Goal: Transaction & Acquisition: Purchase product/service

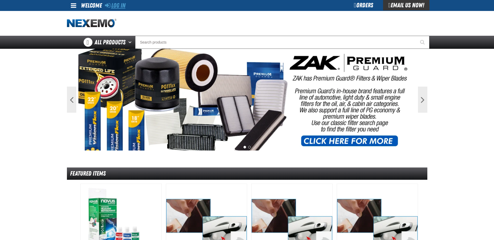
click at [122, 4] on link "Log In" at bounding box center [115, 5] width 21 height 7
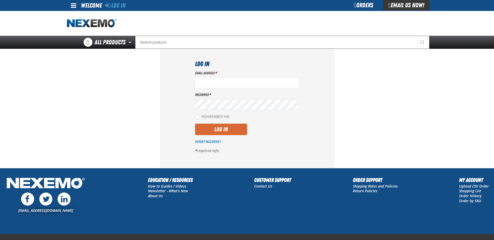
type input "bleaich@vtaig.com"
click at [227, 130] on button "Log In" at bounding box center [221, 128] width 52 height 11
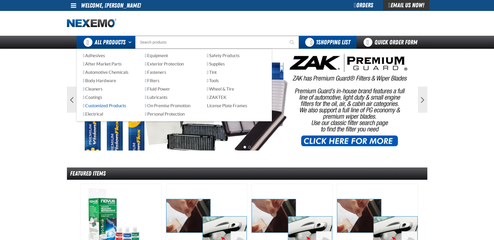
click at [122, 104] on span "Customized Products" at bounding box center [104, 105] width 43 height 5
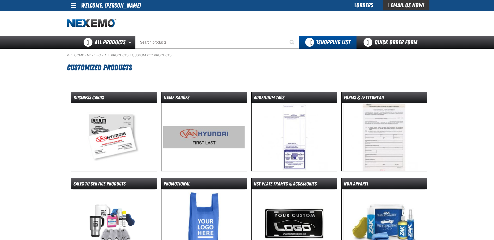
click at [113, 131] on img at bounding box center [114, 137] width 82 height 68
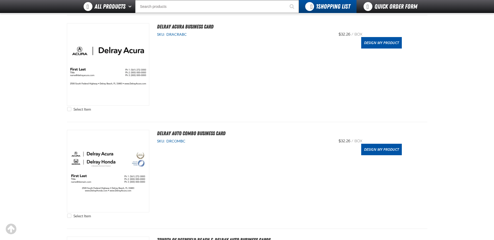
scroll to position [243, 0]
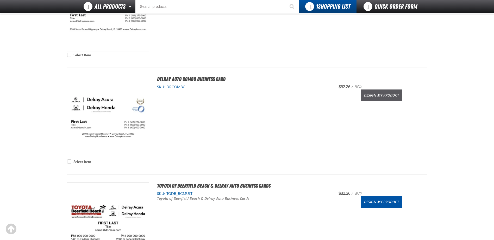
click at [392, 97] on link "Design My Product" at bounding box center [381, 94] width 41 height 11
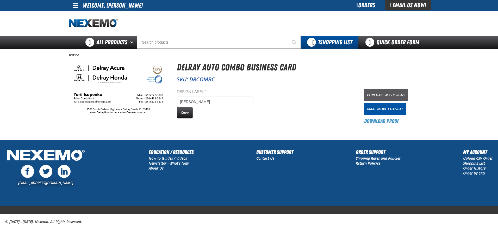
click at [385, 95] on link "Purchase My Designs" at bounding box center [386, 94] width 44 height 11
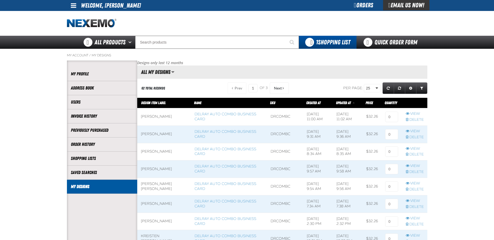
scroll to position [0, 0]
click at [390, 115] on input at bounding box center [391, 116] width 13 height 10
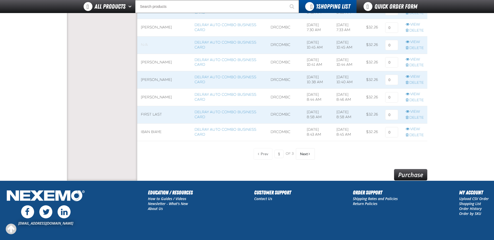
scroll to position [429, 0]
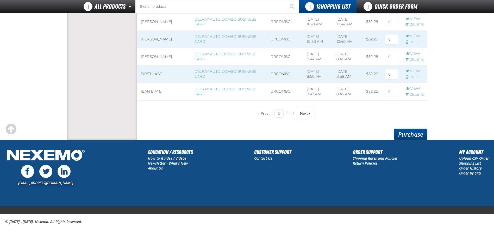
type input "1"
click at [402, 134] on link "Purchase" at bounding box center [410, 133] width 33 height 11
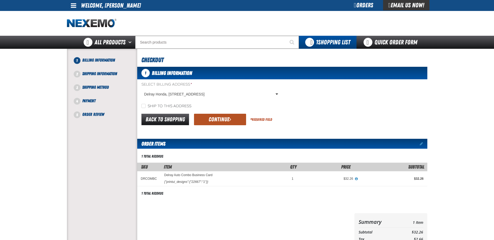
click at [214, 117] on button "Continue" at bounding box center [220, 119] width 52 height 11
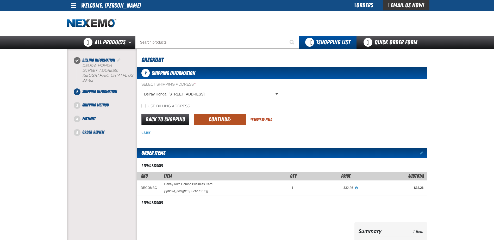
click at [235, 118] on button "Continue" at bounding box center [220, 119] width 52 height 11
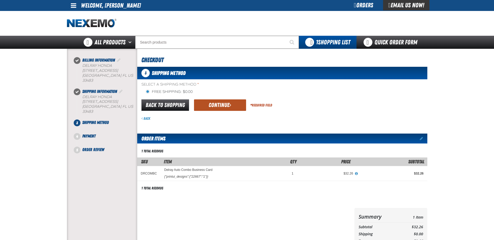
click at [210, 105] on button "Continue" at bounding box center [220, 104] width 52 height 11
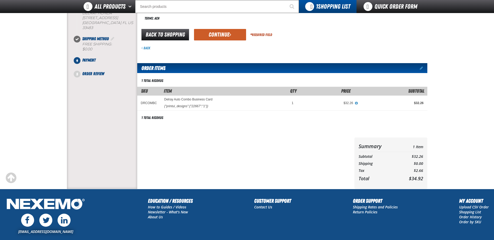
scroll to position [59, 0]
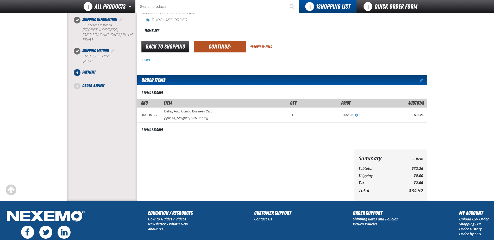
click at [220, 46] on button "Continue" at bounding box center [220, 46] width 52 height 11
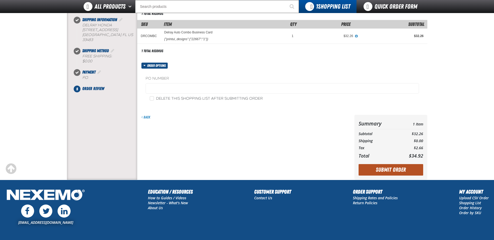
click at [377, 165] on button "Submit Order" at bounding box center [391, 169] width 65 height 11
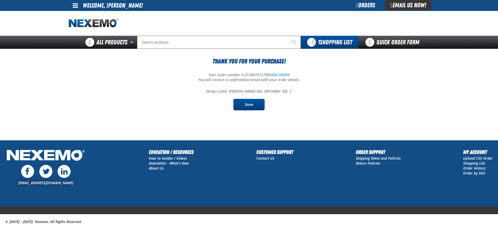
click at [246, 105] on link "Done" at bounding box center [248, 104] width 31 height 11
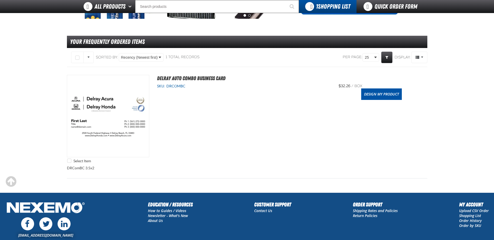
scroll to position [171, 0]
